Goal: Answer question/provide support

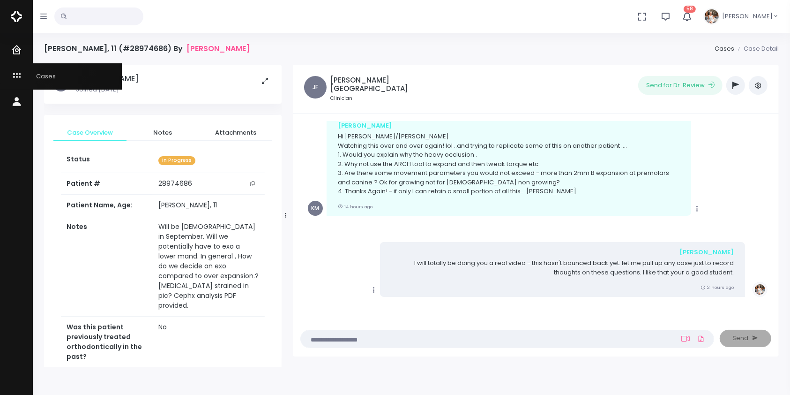
click at [17, 72] on icon "scrollable content" at bounding box center [17, 76] width 13 height 12
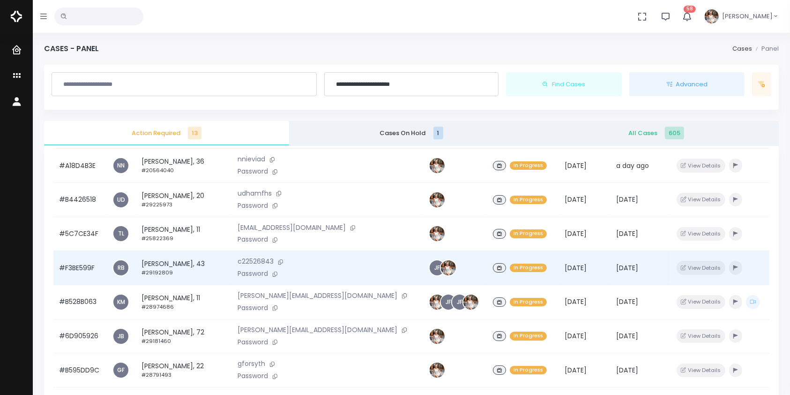
scroll to position [224, 0]
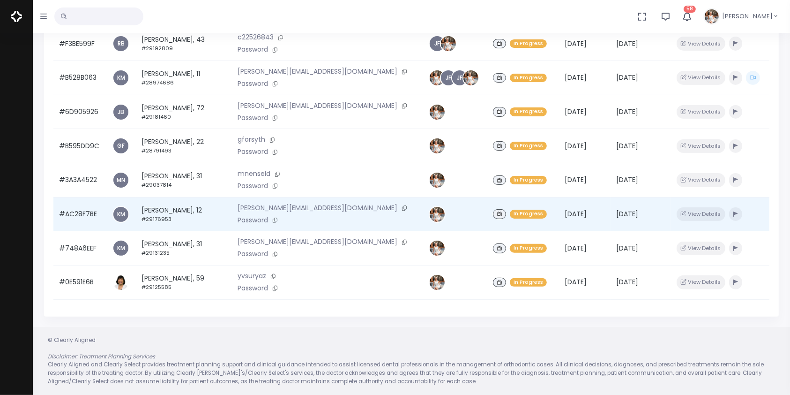
click at [88, 209] on td "#AC28F7BE" at bounding box center [79, 214] width 53 height 34
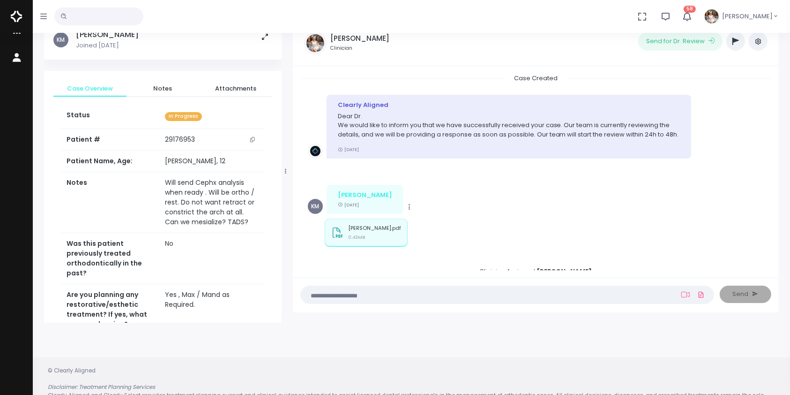
scroll to position [75, 0]
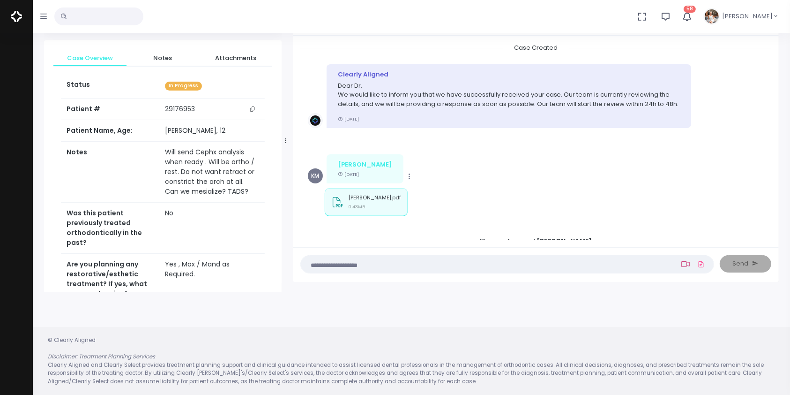
click at [685, 261] on icon at bounding box center [685, 263] width 8 height 7
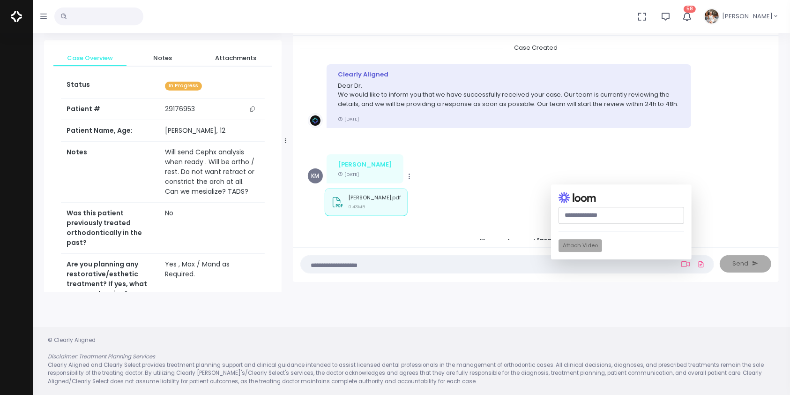
click at [615, 213] on input "text" at bounding box center [622, 215] width 126 height 17
paste input "**********"
type input "**********"
click at [578, 242] on button "Attach Video" at bounding box center [581, 245] width 44 height 13
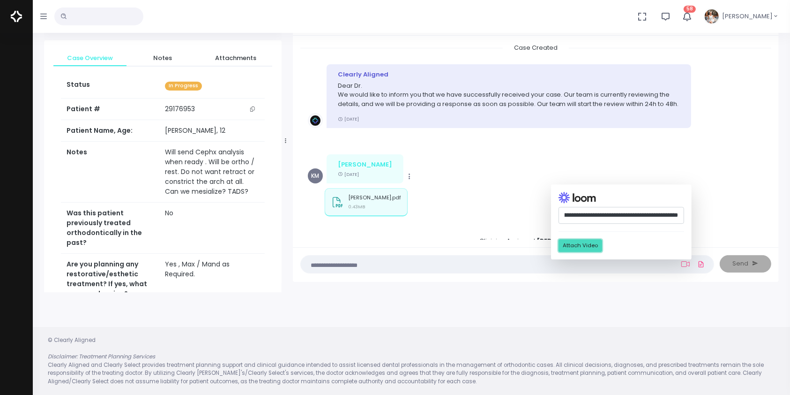
scroll to position [0, 0]
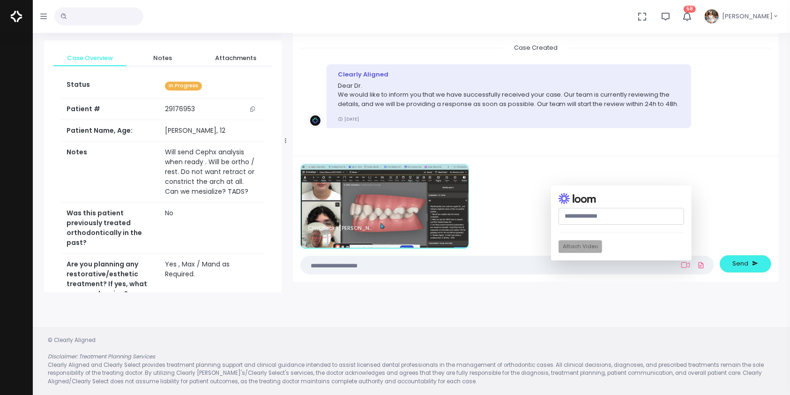
click at [425, 265] on textarea at bounding box center [488, 265] width 365 height 10
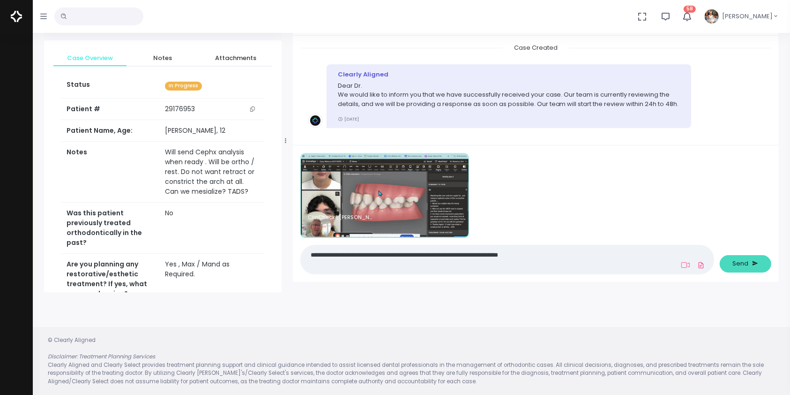
type textarea "**********"
click at [750, 264] on button "Send" at bounding box center [746, 263] width 52 height 17
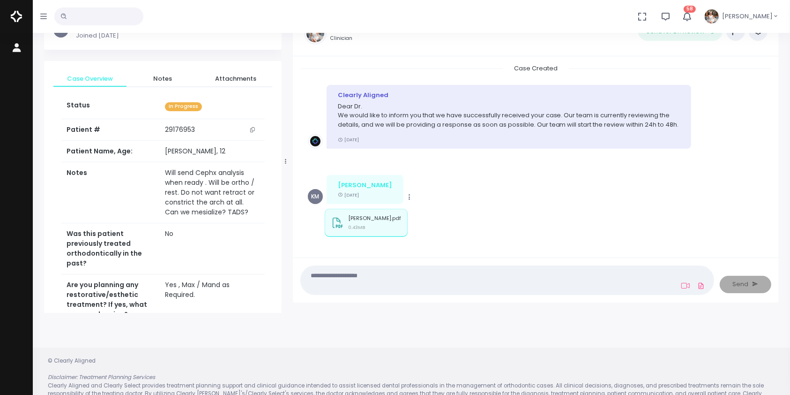
scroll to position [75, 0]
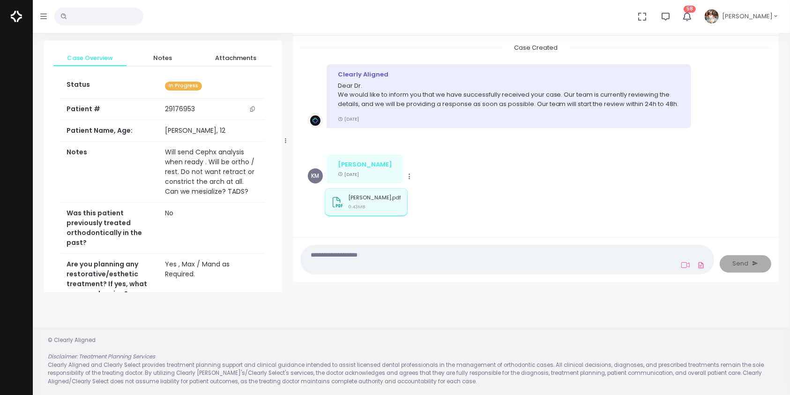
click at [512, 255] on textarea at bounding box center [488, 259] width 365 height 21
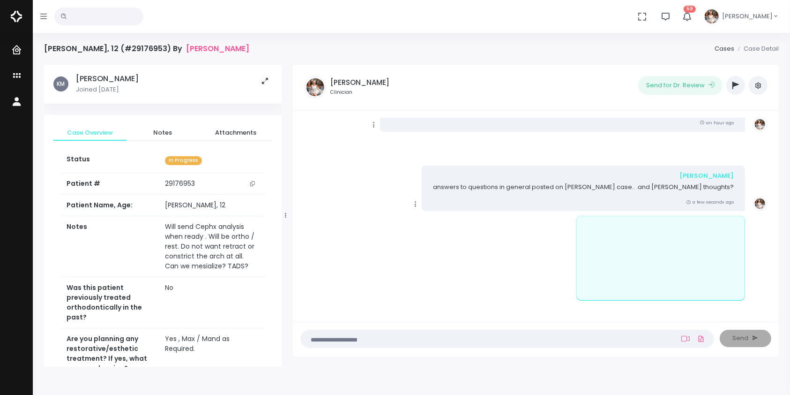
scroll to position [309, 0]
